Goal: Task Accomplishment & Management: Use online tool/utility

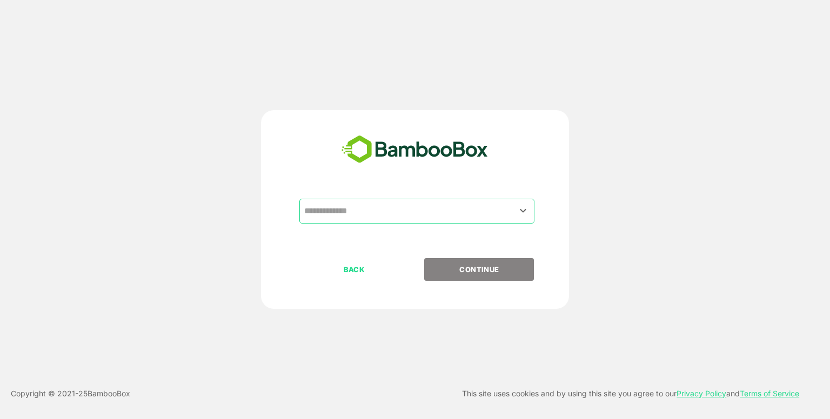
drag, startPoint x: 370, startPoint y: 182, endPoint x: 363, endPoint y: 213, distance: 31.6
click at [363, 213] on div "​ BACK CONTINUE" at bounding box center [415, 209] width 308 height 199
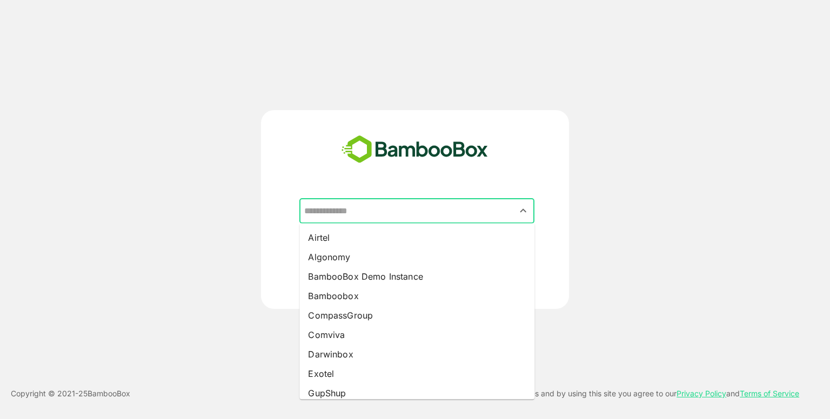
click at [363, 213] on input "text" at bounding box center [417, 211] width 231 height 21
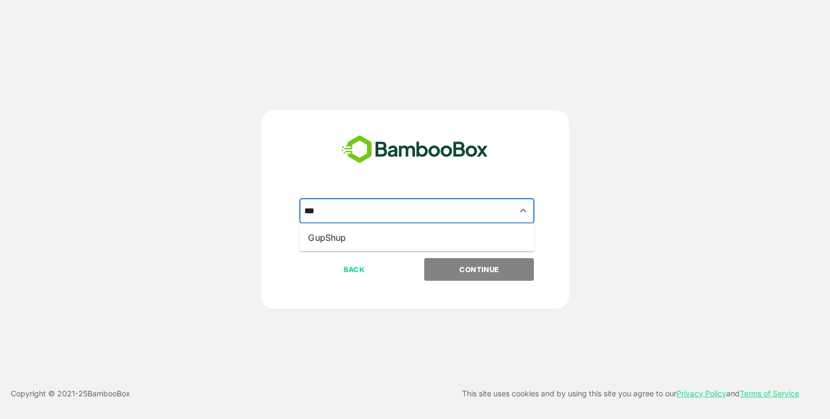
click at [360, 250] on ul "GupShup" at bounding box center [416, 238] width 235 height 28
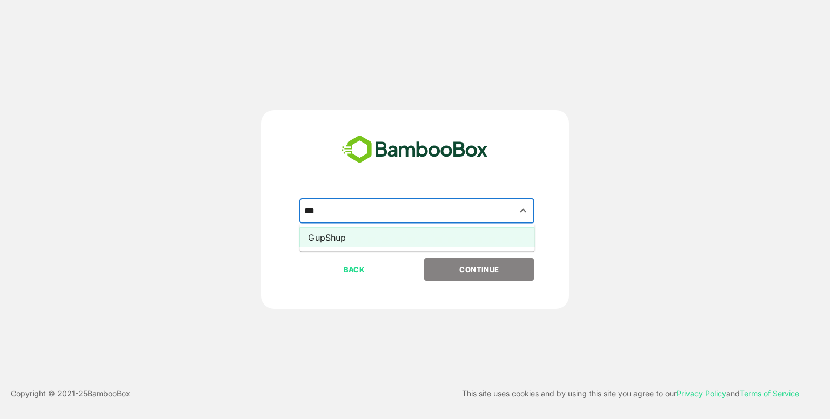
click at [349, 238] on li "GupShup" at bounding box center [416, 237] width 235 height 19
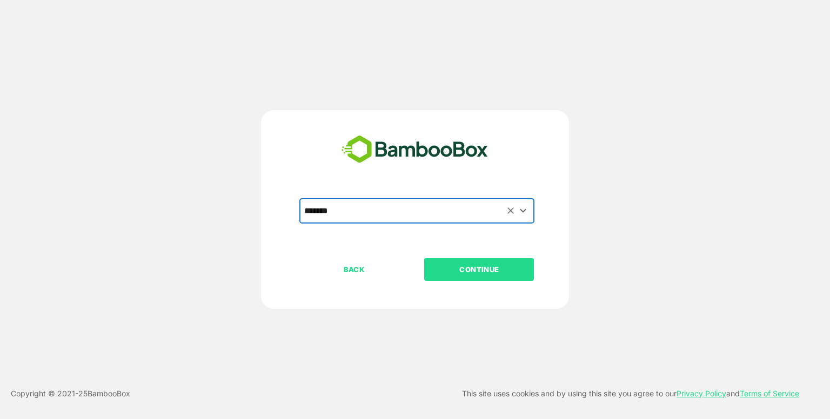
type input "*******"
click at [460, 265] on p "CONTINUE" at bounding box center [479, 270] width 108 height 12
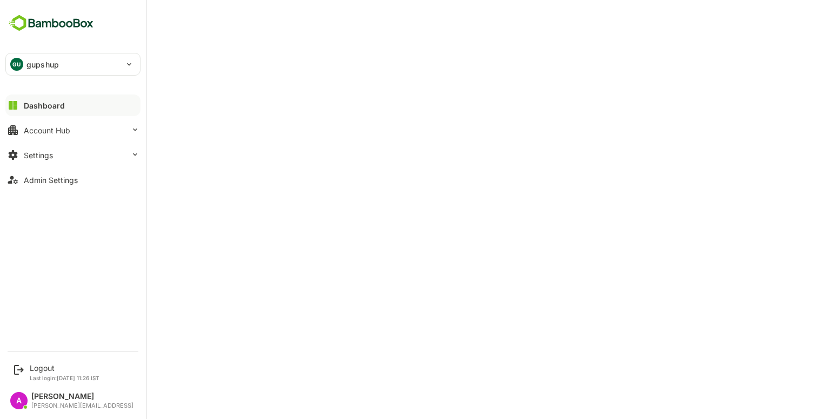
click at [104, 61] on div "GU gupshup" at bounding box center [66, 65] width 121 height 22
click at [104, 61] on div at bounding box center [415, 209] width 830 height 419
click at [36, 377] on p "Last login: [DATE] 11:26 IST" at bounding box center [65, 378] width 70 height 6
click at [47, 363] on div "Logout Last login: [DATE] 11:26 IST" at bounding box center [73, 372] width 133 height 29
click at [52, 367] on div "Logout" at bounding box center [65, 368] width 70 height 9
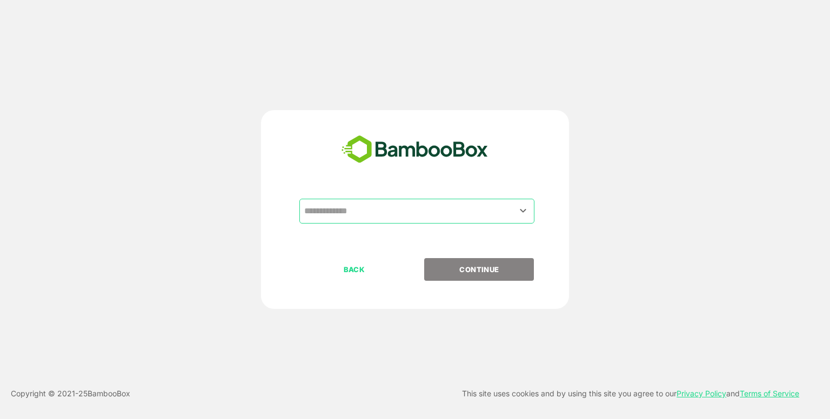
click at [403, 212] on input "text" at bounding box center [417, 211] width 231 height 21
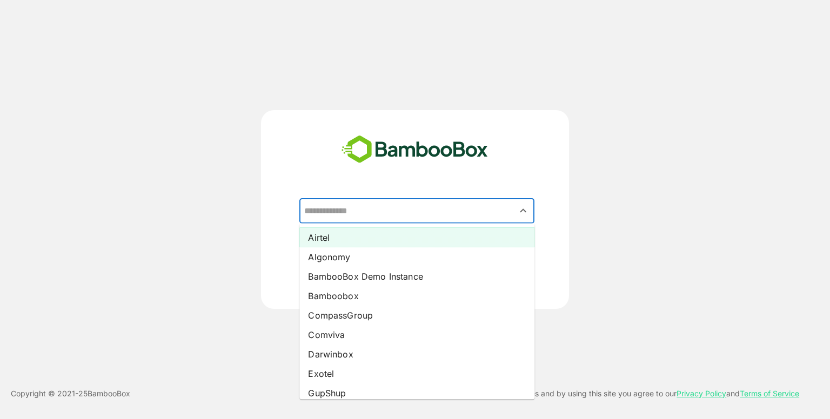
click at [379, 236] on li "Airtel" at bounding box center [416, 237] width 235 height 19
type input "******"
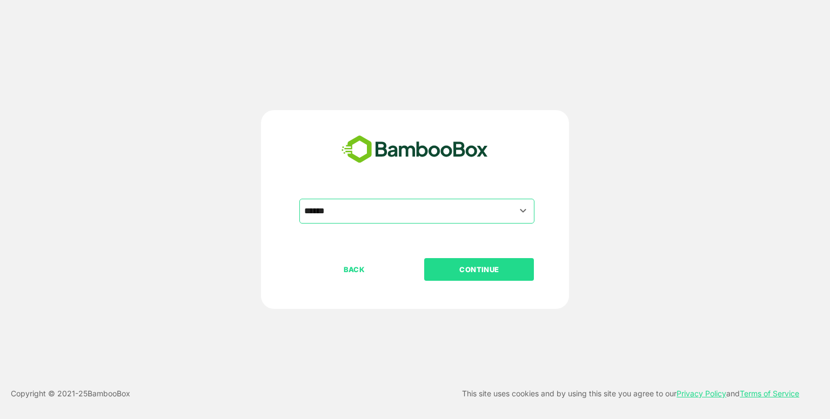
click at [468, 266] on p "CONTINUE" at bounding box center [479, 270] width 108 height 12
